Goal: Task Accomplishment & Management: Complete application form

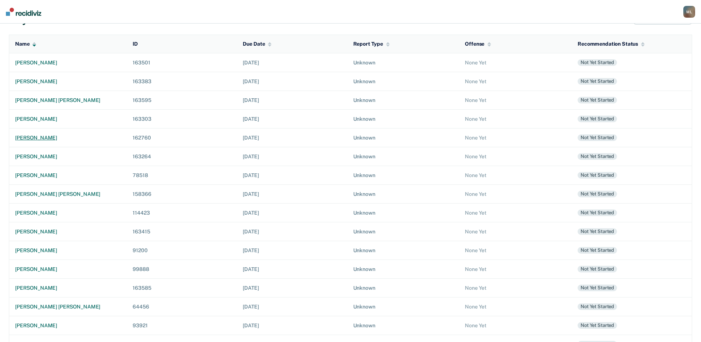
scroll to position [66, 0]
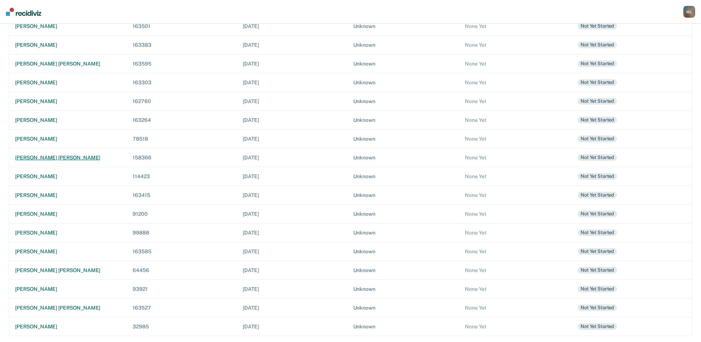
click at [40, 161] on div "[PERSON_NAME] [PERSON_NAME]" at bounding box center [68, 158] width 106 height 6
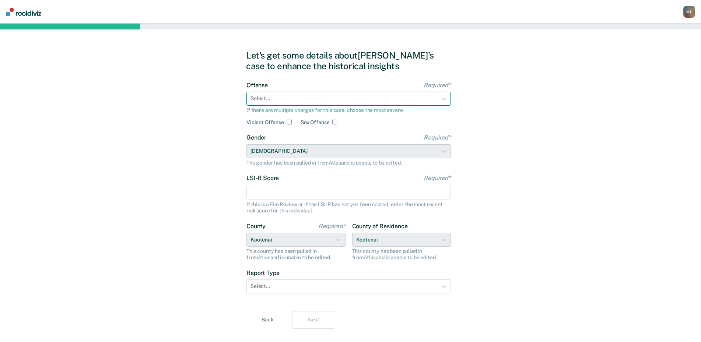
click at [350, 102] on div at bounding box center [342, 99] width 183 height 8
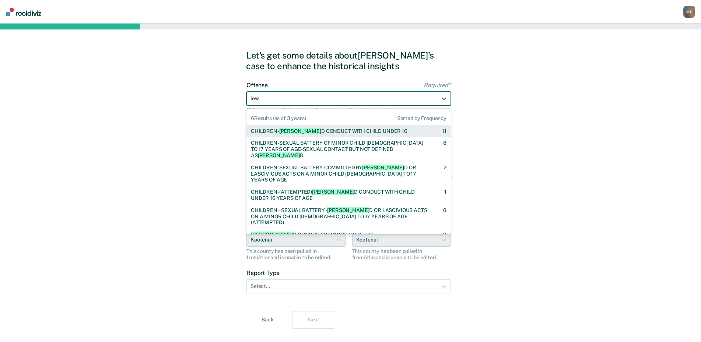
type input "lewd"
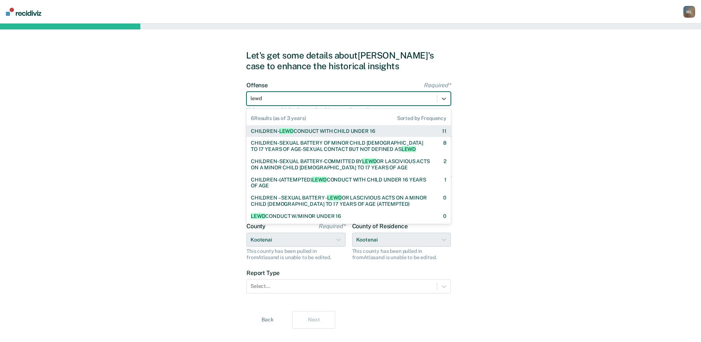
click at [324, 132] on div "CHILDREN- [PERSON_NAME] CONDUCT WITH CHILD UNDER 16" at bounding box center [313, 131] width 124 height 6
checkbox input "true"
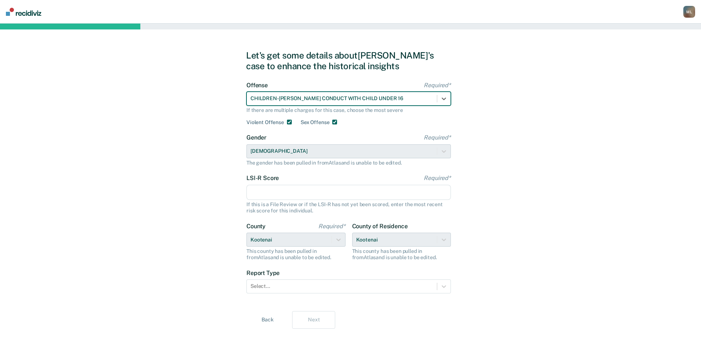
click at [270, 194] on input "LSI-R Score Required*" at bounding box center [349, 192] width 205 height 15
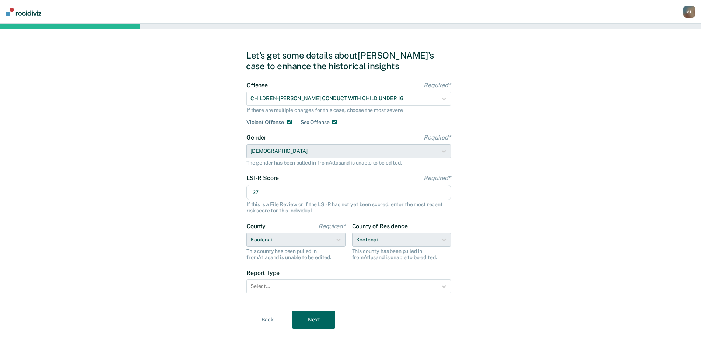
scroll to position [13, 0]
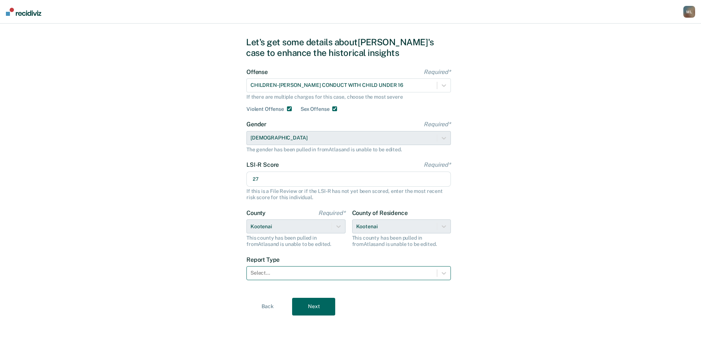
type input "27"
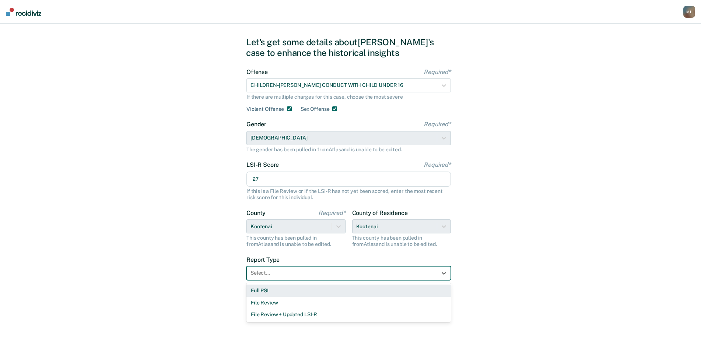
click at [297, 276] on div at bounding box center [342, 273] width 183 height 8
click at [268, 292] on div "Full PSI" at bounding box center [349, 291] width 205 height 12
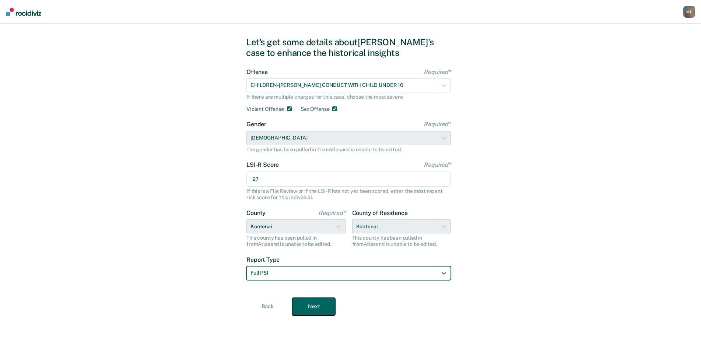
click at [321, 305] on button "Next" at bounding box center [313, 307] width 43 height 18
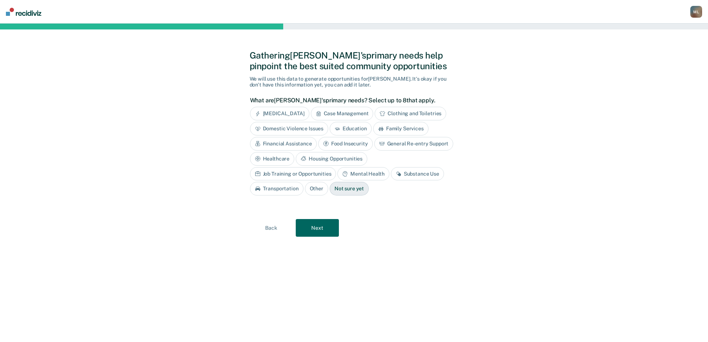
click at [288, 112] on div "[MEDICAL_DATA]" at bounding box center [279, 114] width 59 height 14
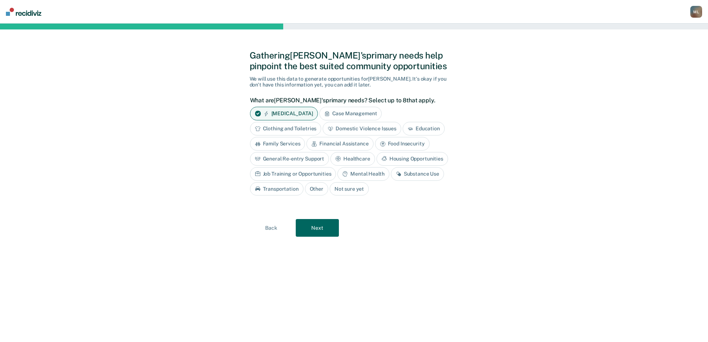
click at [353, 170] on div "Mental Health" at bounding box center [363, 174] width 52 height 14
click at [314, 225] on button "Next" at bounding box center [317, 229] width 43 height 18
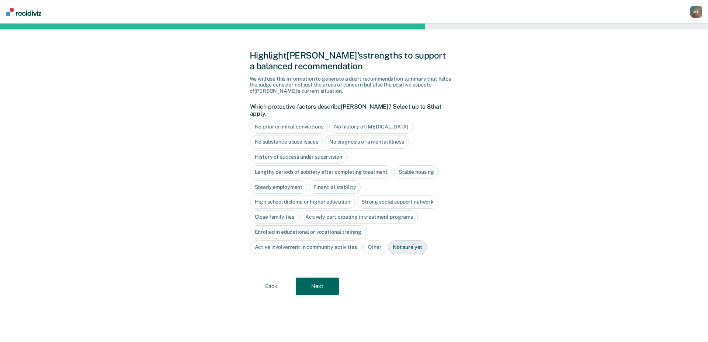
click at [294, 137] on div "No substance abuse issues" at bounding box center [286, 142] width 73 height 14
click at [274, 210] on div "Close family ties" at bounding box center [274, 217] width 49 height 14
click at [318, 278] on button "Next" at bounding box center [317, 287] width 43 height 18
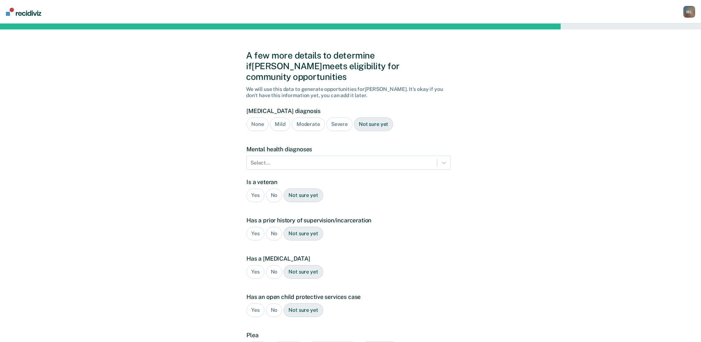
click at [371, 118] on div "Not sure yet" at bounding box center [373, 125] width 39 height 14
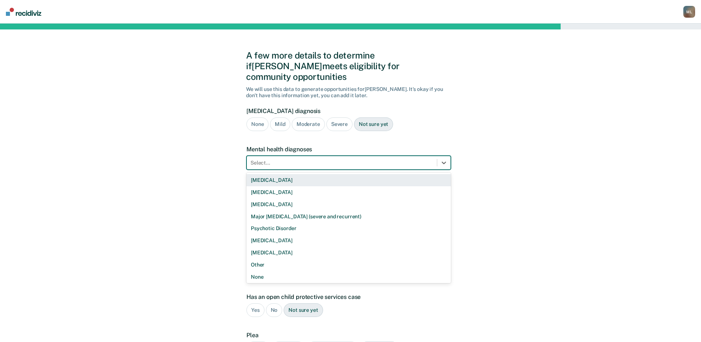
click at [329, 156] on div "Select..." at bounding box center [349, 163] width 205 height 14
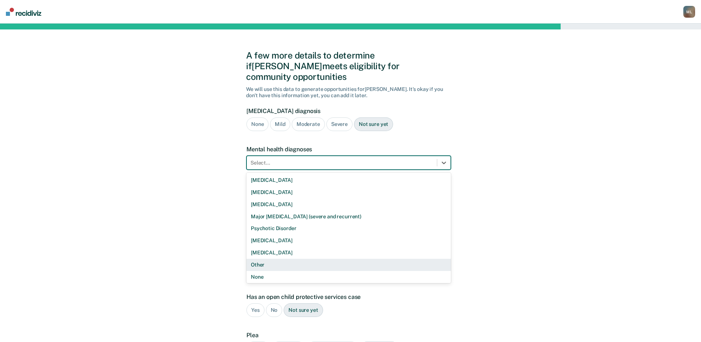
click at [281, 259] on div "Other" at bounding box center [349, 265] width 205 height 12
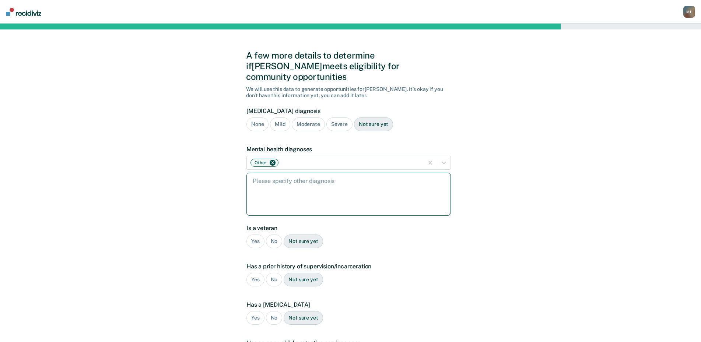
click at [277, 176] on textarea at bounding box center [349, 194] width 205 height 43
type textarea "[MEDICAL_DATA], ASD, OCD"
click at [272, 235] on div "No" at bounding box center [274, 242] width 17 height 14
click at [253, 273] on div "Yes" at bounding box center [256, 280] width 18 height 14
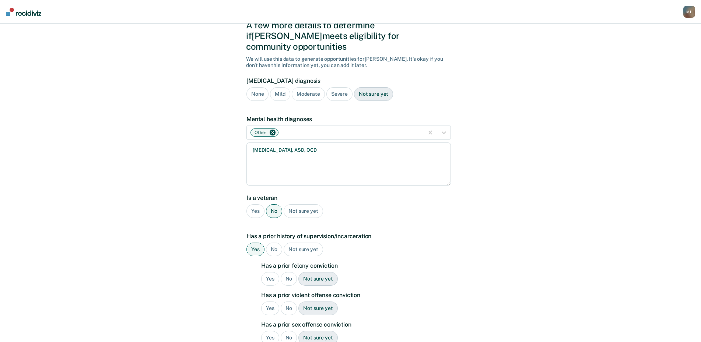
scroll to position [37, 0]
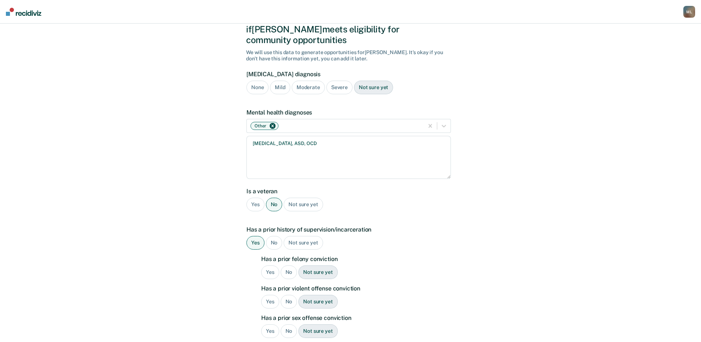
click at [268, 266] on div "Yes" at bounding box center [270, 273] width 18 height 14
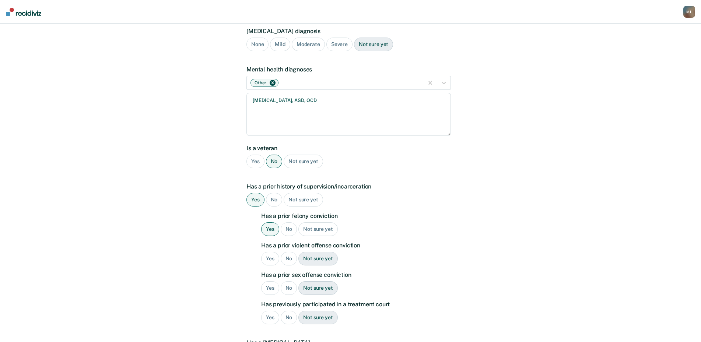
scroll to position [111, 0]
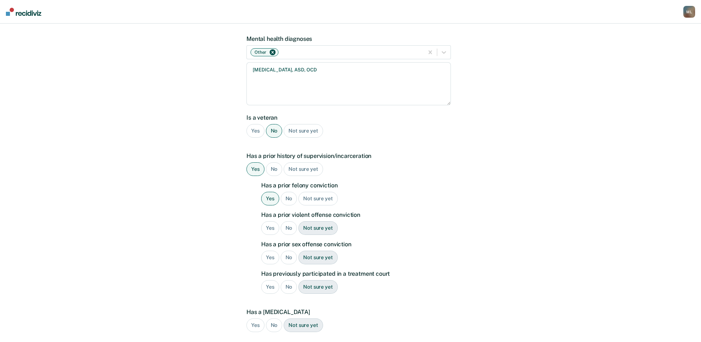
click at [291, 280] on div "No" at bounding box center [289, 287] width 17 height 14
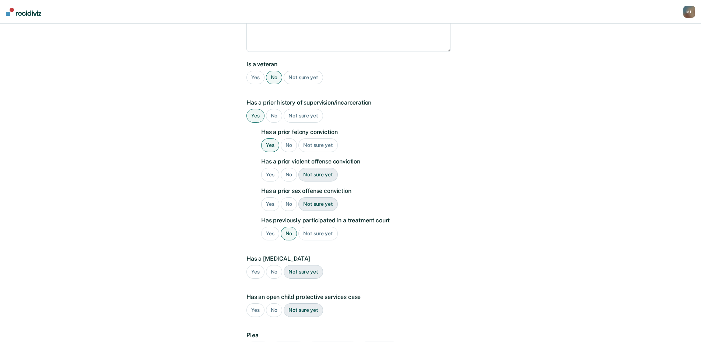
scroll to position [184, 0]
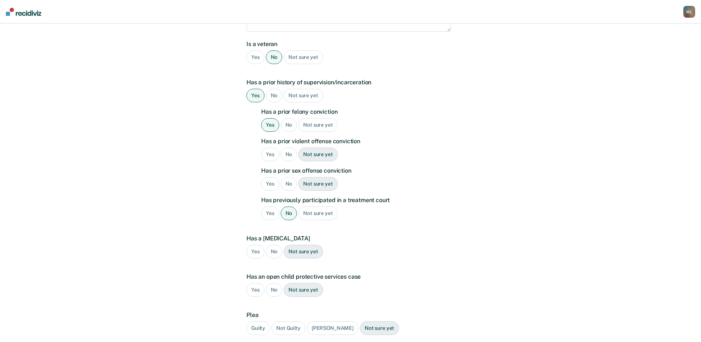
click at [254, 245] on div "Yes" at bounding box center [256, 252] width 18 height 14
click at [276, 283] on div "No" at bounding box center [274, 290] width 17 height 14
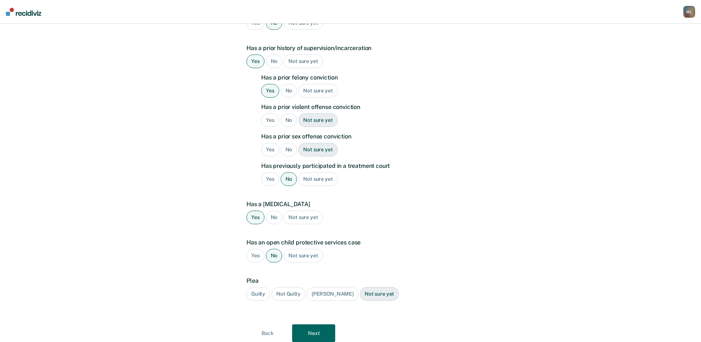
scroll to position [234, 0]
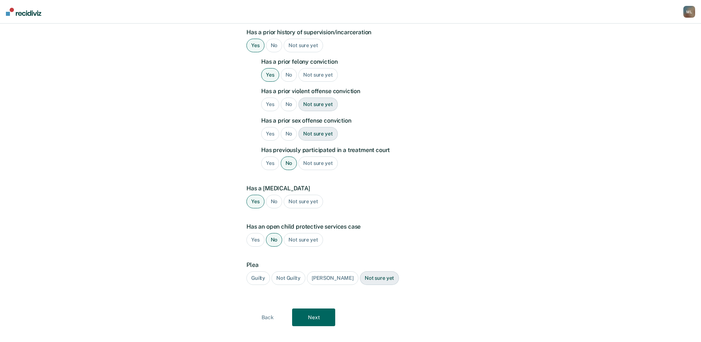
click at [261, 272] on div "Guilty" at bounding box center [259, 279] width 24 height 14
click at [319, 315] on button "Next" at bounding box center [313, 318] width 43 height 18
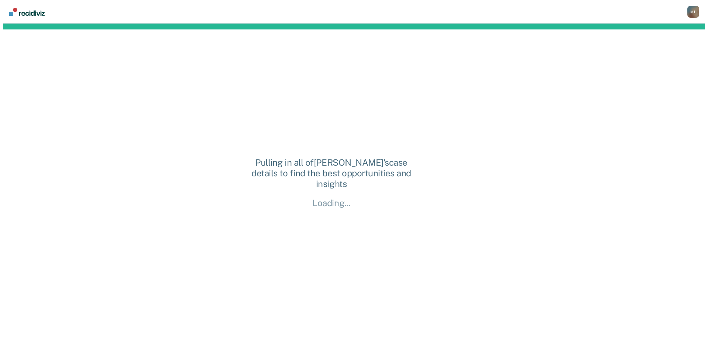
scroll to position [0, 0]
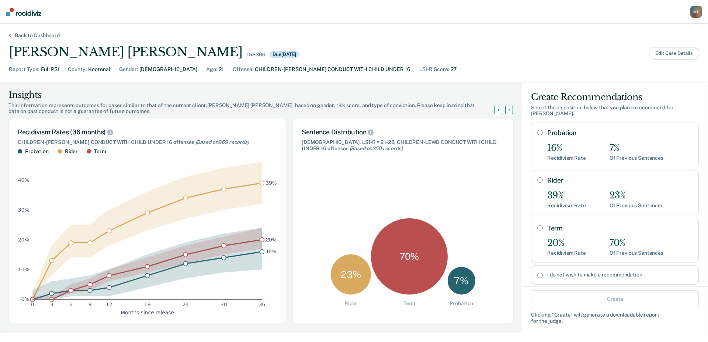
click at [537, 228] on input "Term" at bounding box center [540, 228] width 6 height 6
radio input "true"
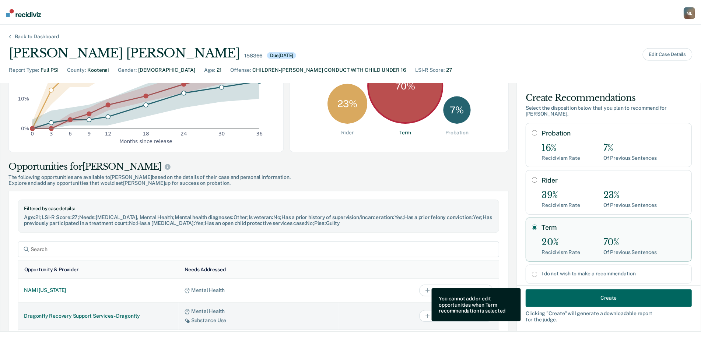
scroll to position [184, 0]
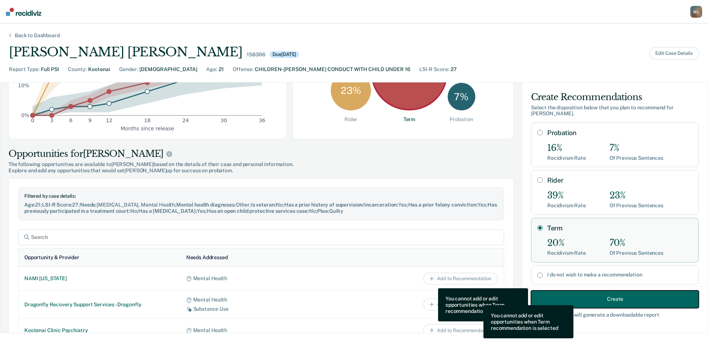
click at [614, 305] on button "Create" at bounding box center [615, 299] width 168 height 18
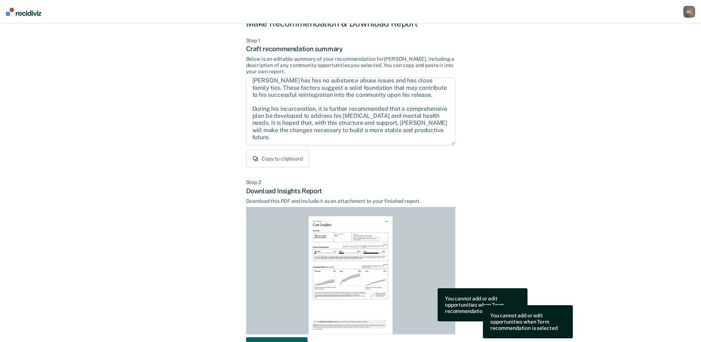
scroll to position [78, 0]
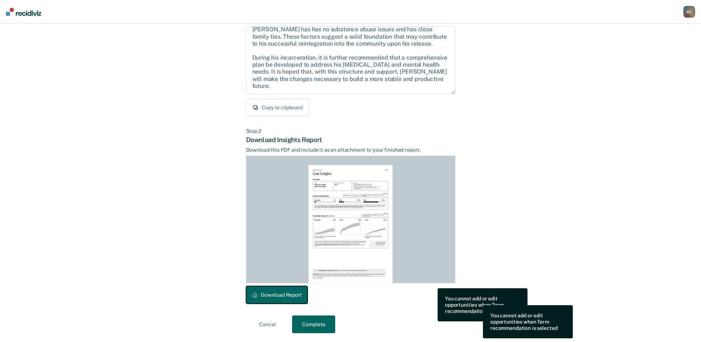
click at [286, 297] on button "Download Report" at bounding box center [277, 295] width 62 height 18
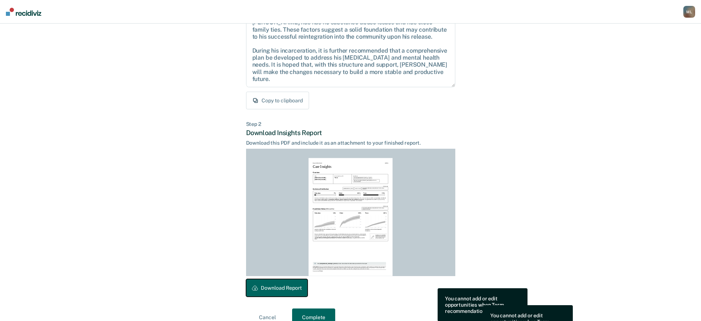
scroll to position [99, 0]
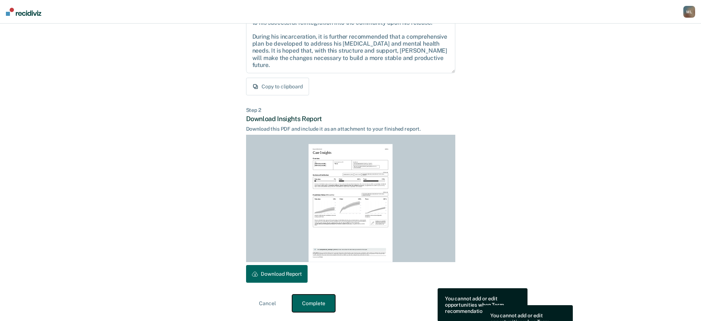
click at [312, 305] on button "Complete" at bounding box center [313, 304] width 43 height 18
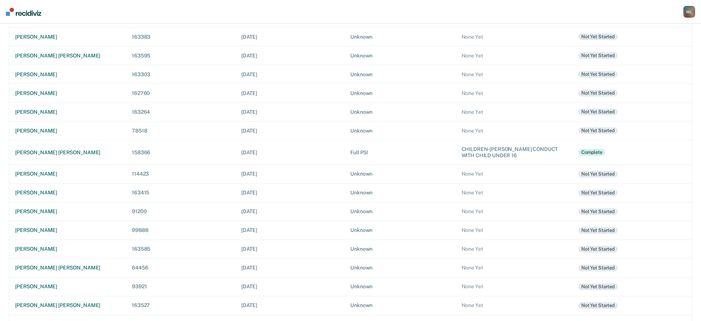
scroll to position [93, 0]
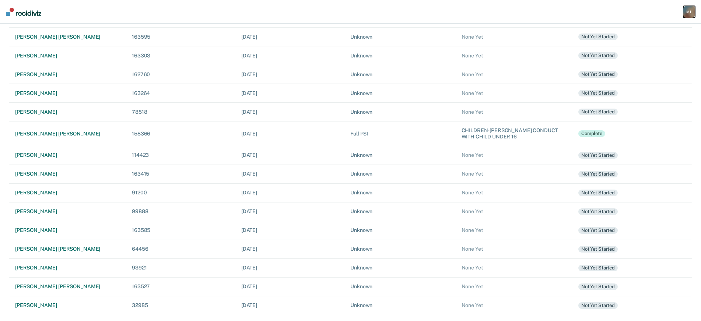
drag, startPoint x: 689, startPoint y: 12, endPoint x: 685, endPoint y: 27, distance: 15.6
click at [689, 12] on div "M L" at bounding box center [690, 12] width 12 height 12
click at [647, 49] on link "Log Out" at bounding box center [659, 48] width 62 height 6
